Goal: Find specific page/section: Find specific page/section

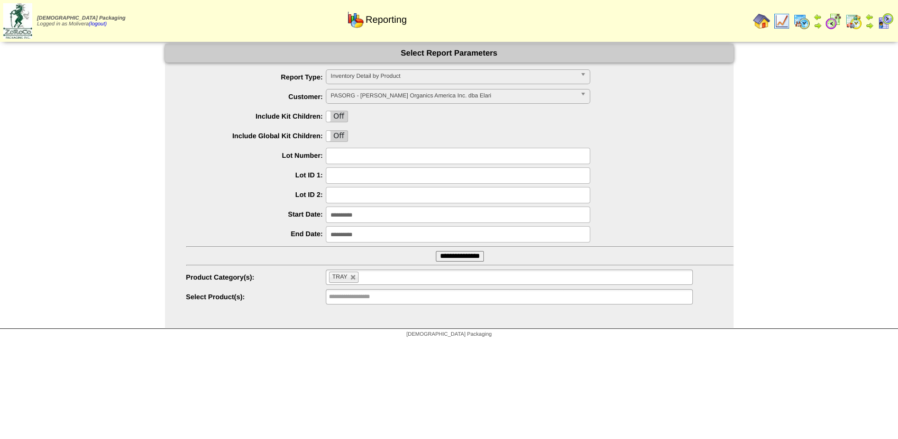
click at [806, 18] on img at bounding box center [802, 21] width 17 height 17
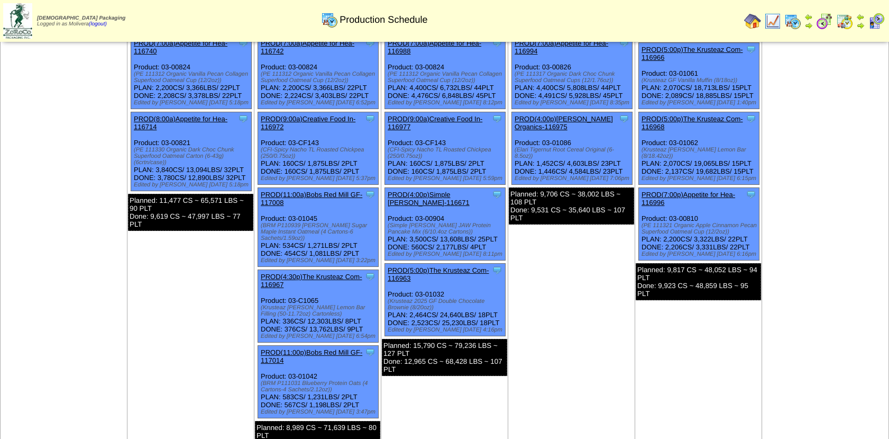
scroll to position [203, 0]
